Goal: Information Seeking & Learning: Find specific fact

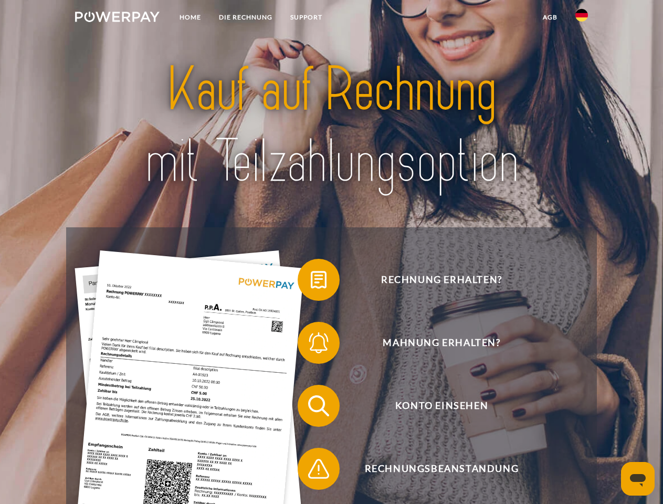
click at [117, 18] on img at bounding box center [117, 17] width 84 height 10
click at [581, 18] on img at bounding box center [581, 15] width 13 height 13
click at [549, 17] on link "agb" at bounding box center [550, 17] width 33 height 19
click at [311, 282] on span at bounding box center [303, 279] width 52 height 52
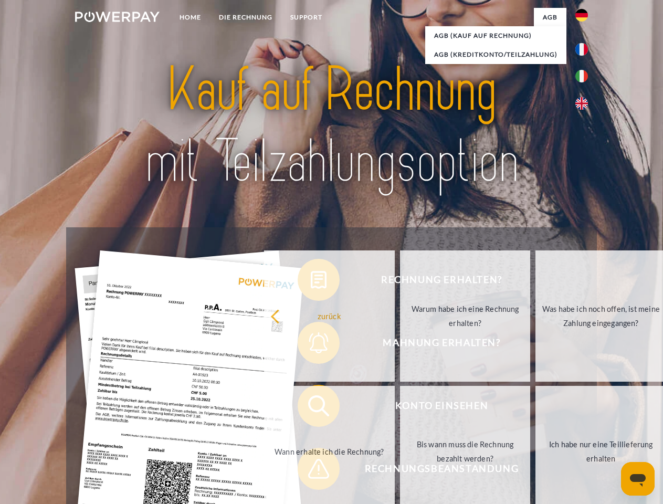
click at [311, 345] on div "Rechnung erhalten? Mahnung erhalten? Konto einsehen" at bounding box center [331, 437] width 530 height 420
click at [400, 408] on link "Bis wann muss die Rechnung bezahlt werden?" at bounding box center [465, 451] width 131 height 131
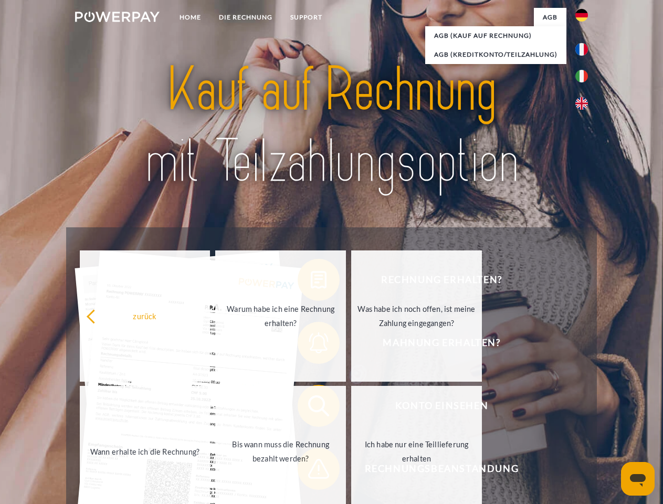
click at [311, 471] on span at bounding box center [303, 468] width 52 height 52
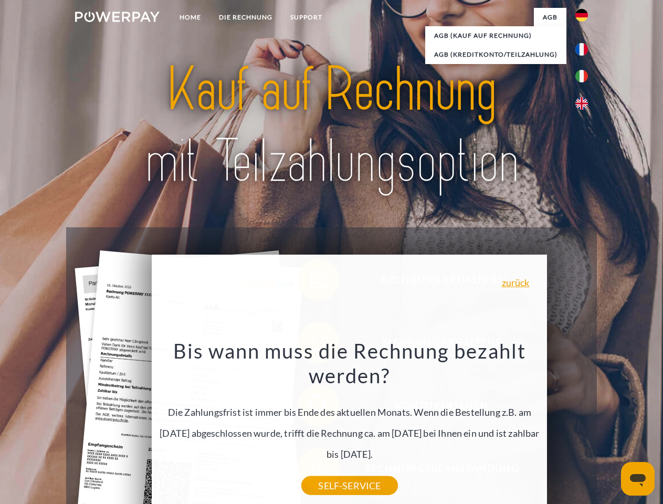
click at [637, 478] on icon "Messaging-Fenster öffnen" at bounding box center [638, 480] width 16 height 13
